Goal: Entertainment & Leisure: Consume media (video, audio)

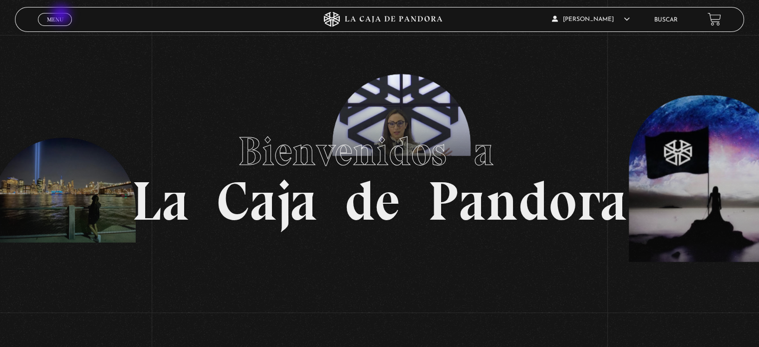
click at [62, 16] on span "Menu" at bounding box center [55, 19] width 16 height 6
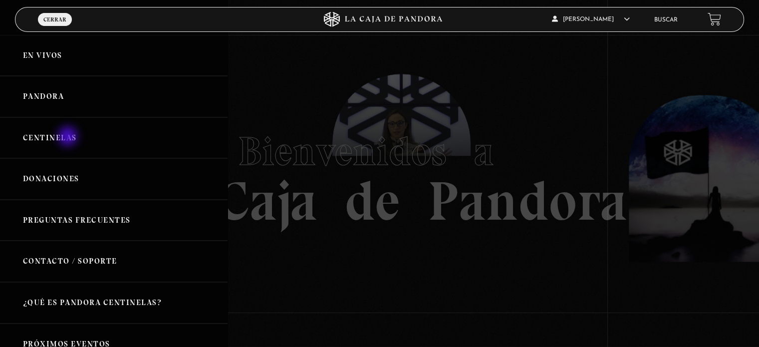
click at [69, 137] on link "Centinelas" at bounding box center [114, 137] width 228 height 41
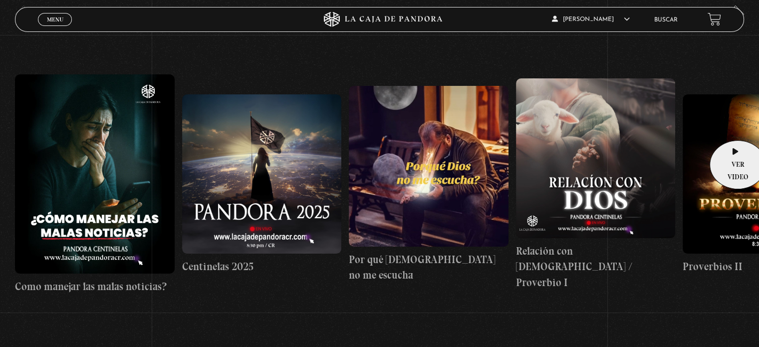
scroll to position [100, 0]
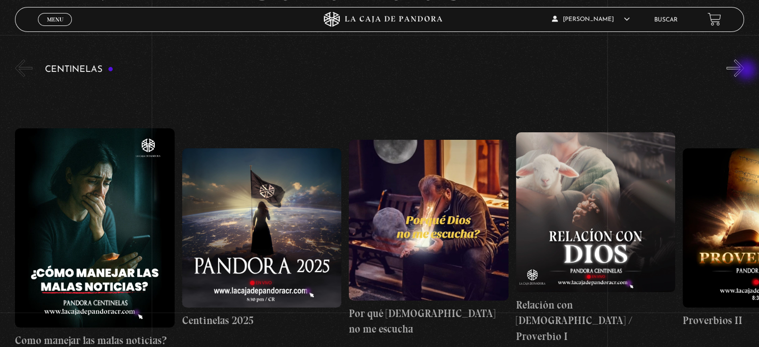
click at [744, 71] on button "»" at bounding box center [734, 67] width 17 height 17
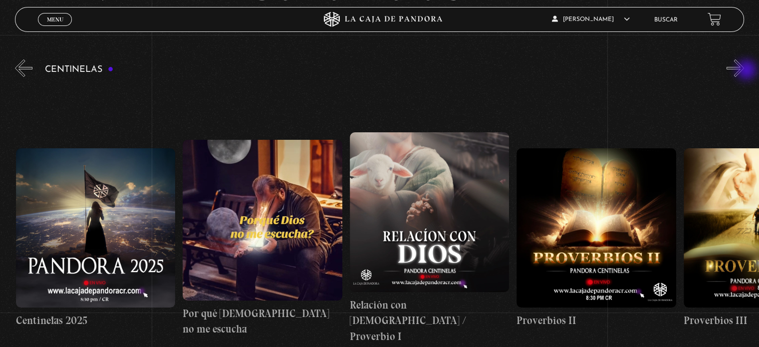
click at [744, 71] on button "»" at bounding box center [734, 67] width 17 height 17
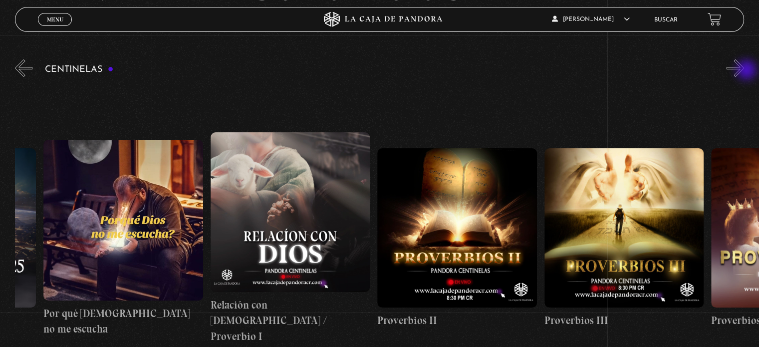
click at [744, 71] on button "»" at bounding box center [734, 67] width 17 height 17
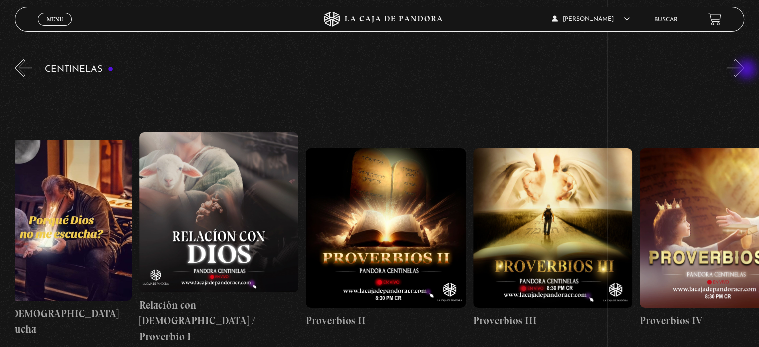
click at [744, 70] on button "»" at bounding box center [734, 67] width 17 height 17
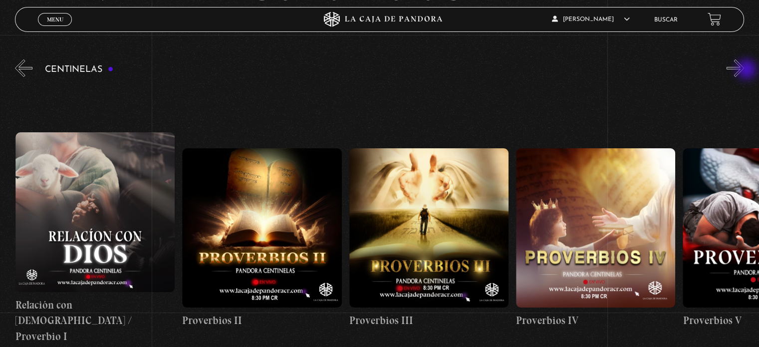
click at [744, 70] on button "»" at bounding box center [734, 67] width 17 height 17
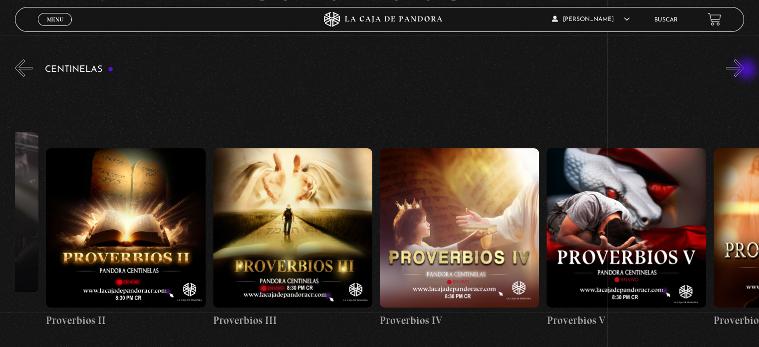
click at [744, 70] on button "»" at bounding box center [734, 67] width 17 height 17
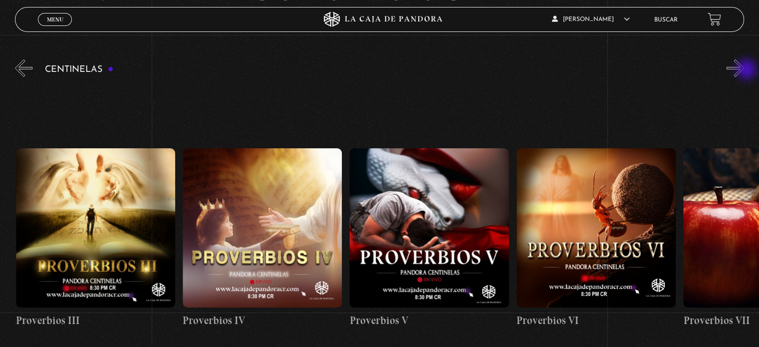
click at [744, 70] on button "»" at bounding box center [734, 67] width 17 height 17
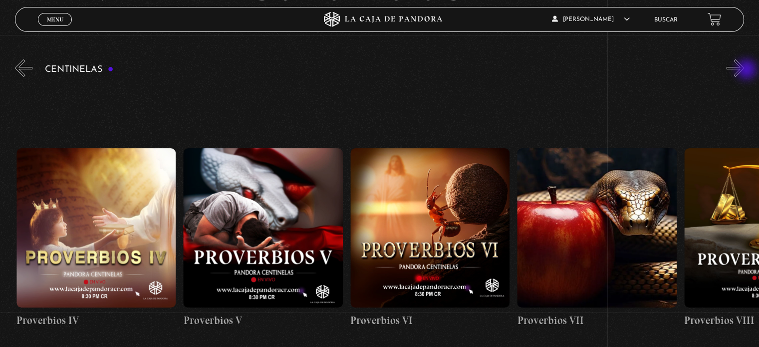
click at [744, 70] on button "»" at bounding box center [734, 67] width 17 height 17
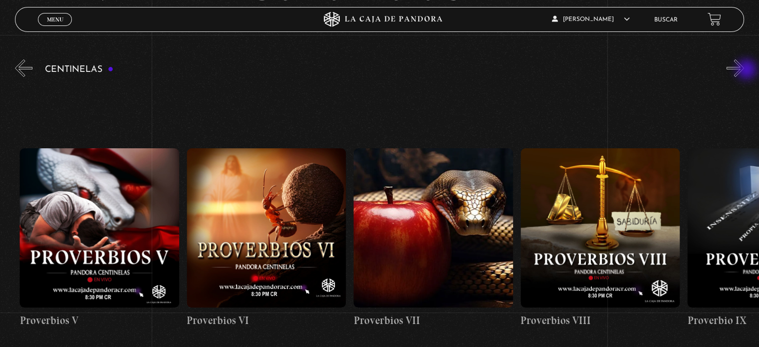
click at [744, 70] on button "»" at bounding box center [734, 67] width 17 height 17
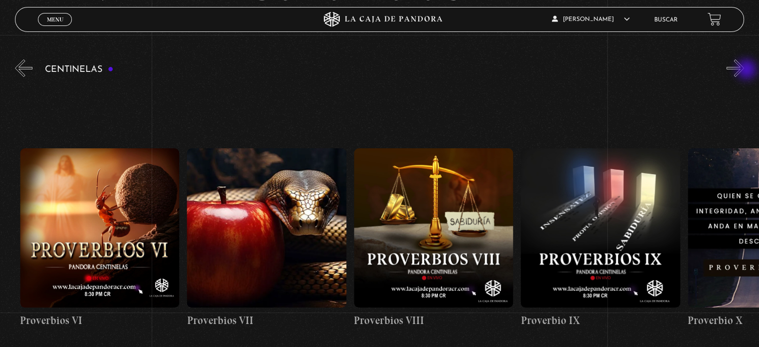
click at [744, 70] on button "»" at bounding box center [734, 67] width 17 height 17
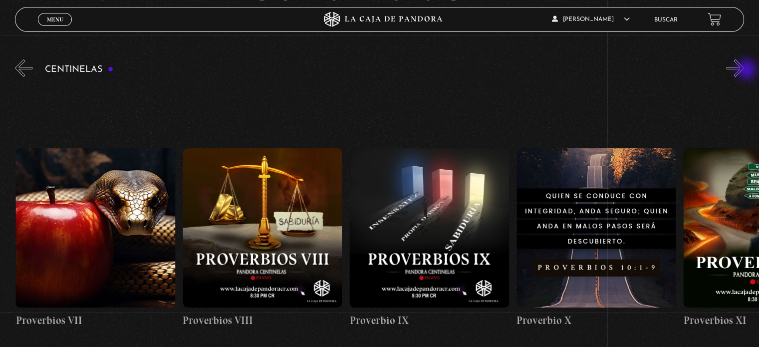
click at [744, 70] on button "»" at bounding box center [734, 67] width 17 height 17
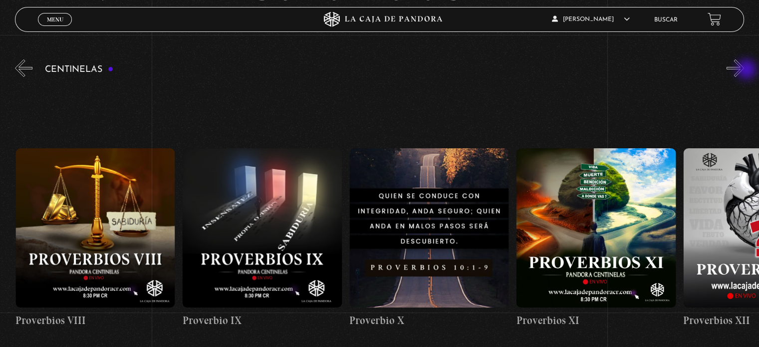
click at [744, 70] on button "»" at bounding box center [734, 67] width 17 height 17
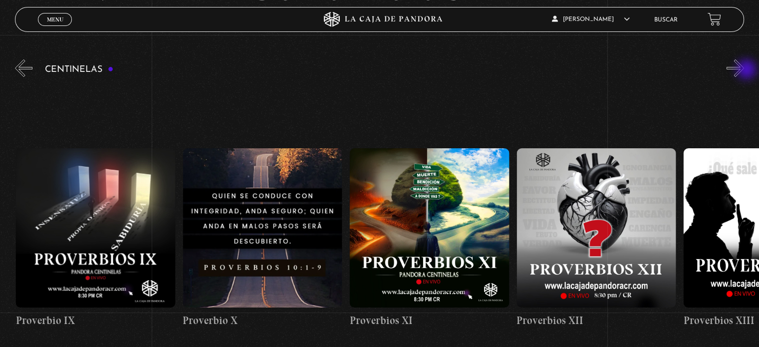
scroll to position [0, 1836]
click at [744, 70] on button "»" at bounding box center [734, 67] width 17 height 17
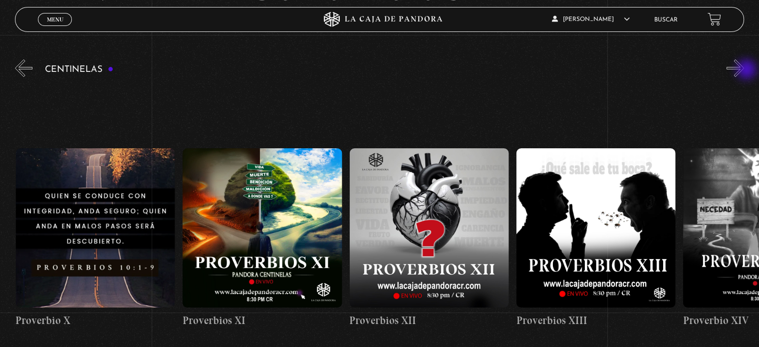
scroll to position [0, 2002]
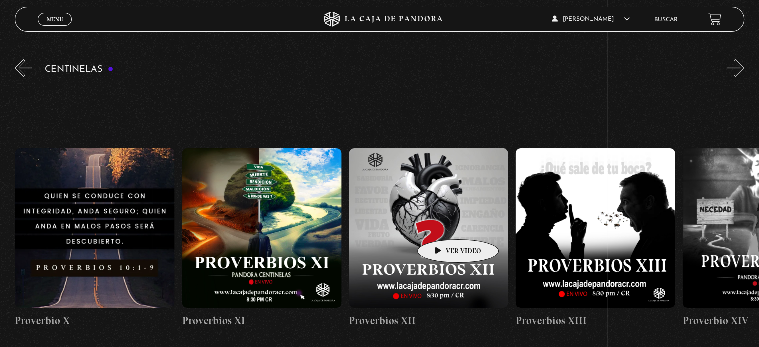
click at [442, 224] on figure at bounding box center [428, 227] width 159 height 159
click at [441, 211] on figure at bounding box center [428, 227] width 159 height 159
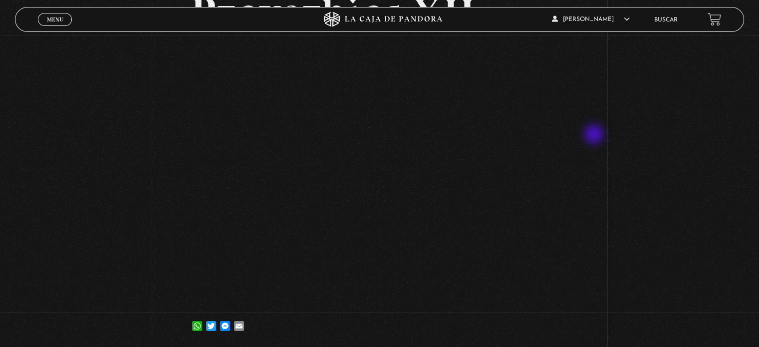
scroll to position [100, 0]
